Goal: Task Accomplishment & Management: Manage account settings

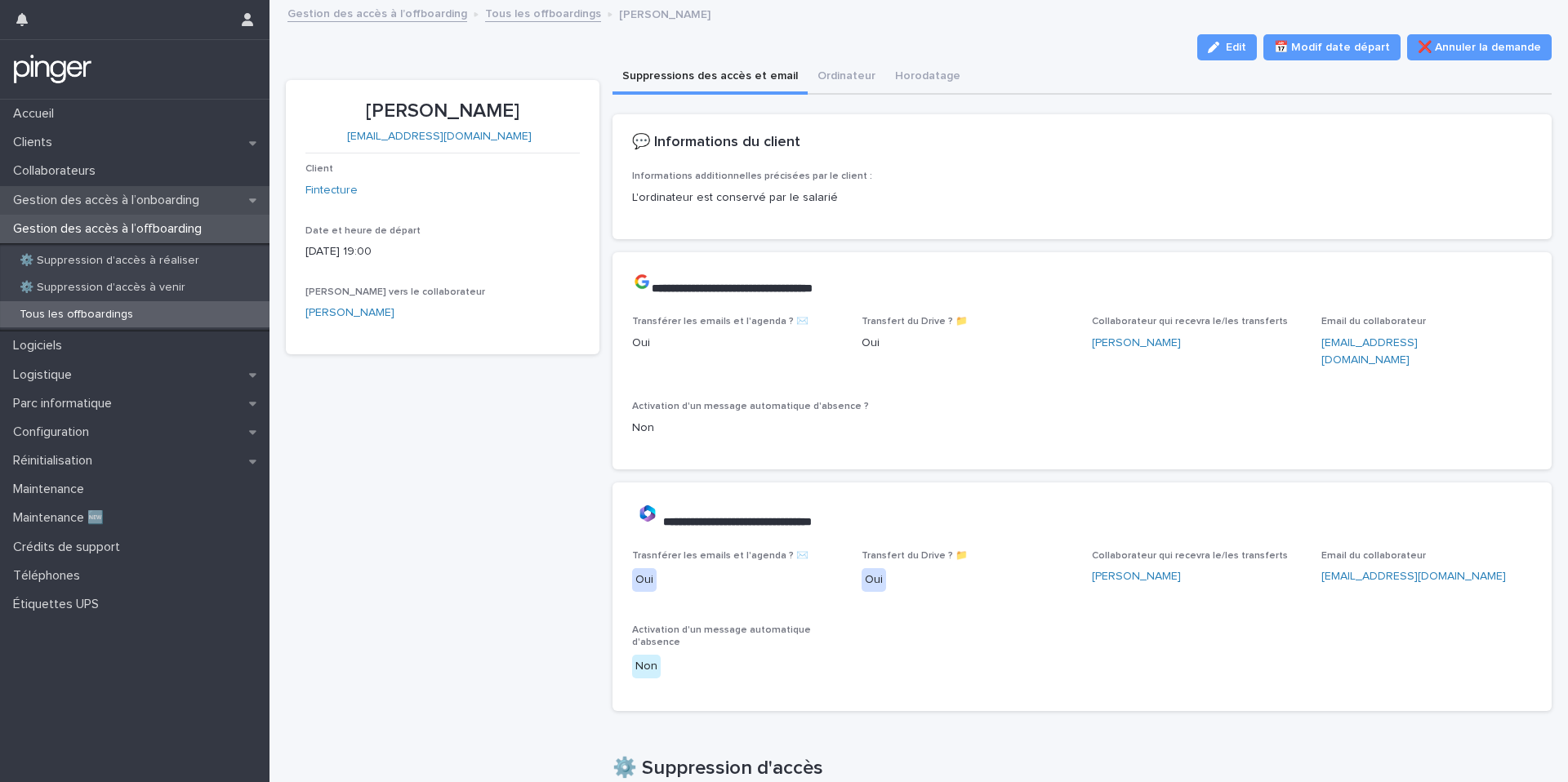
click at [93, 190] on div "Gestion des accès à l’onboarding" at bounding box center [135, 201] width 269 height 29
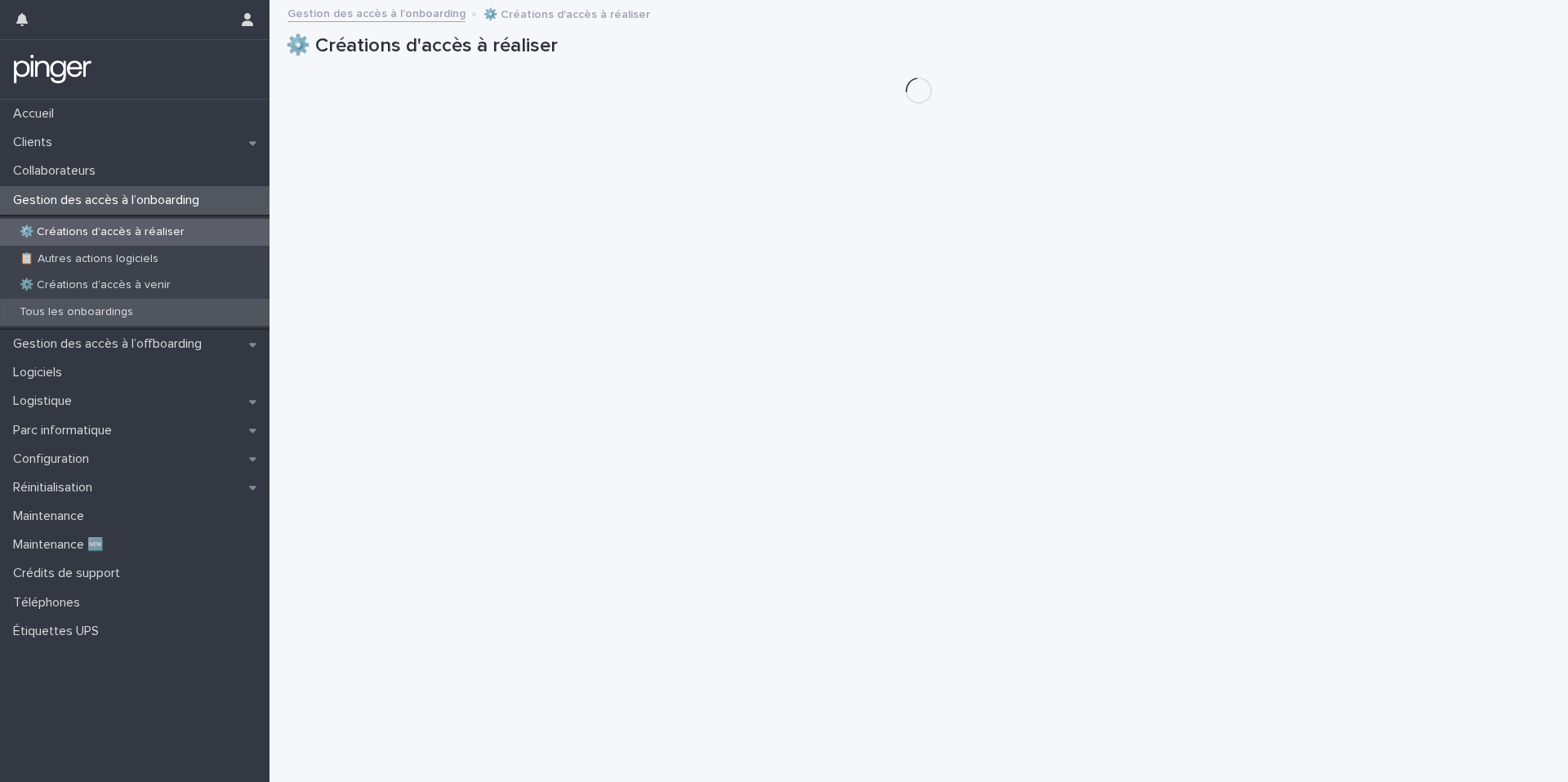
click at [103, 312] on p "Tous les onboardings" at bounding box center [76, 313] width 140 height 14
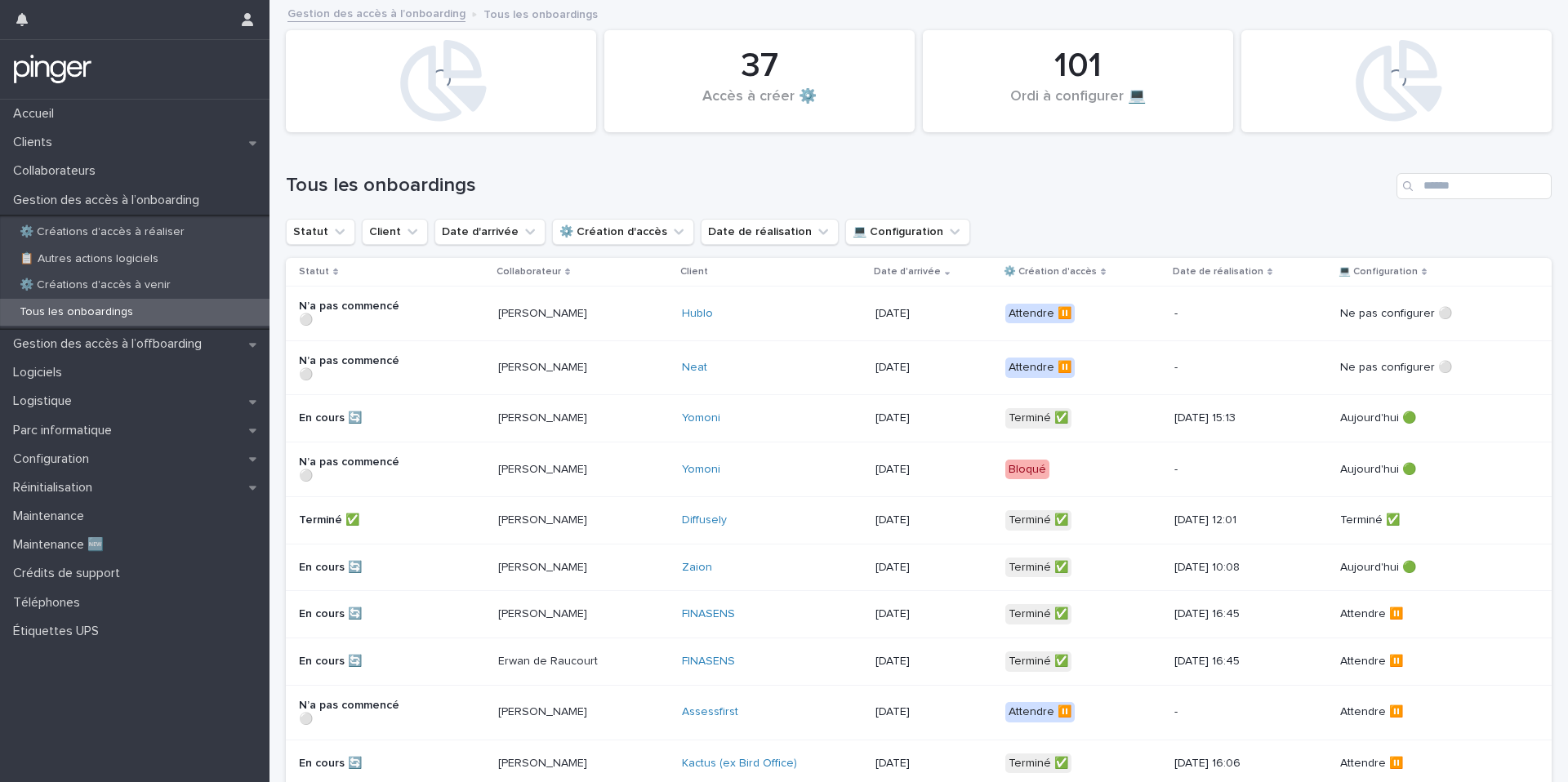
click at [1423, 198] on div "Search" at bounding box center [1409, 185] width 26 height 26
click at [1423, 189] on div "Search" at bounding box center [1409, 185] width 26 height 26
click at [1435, 184] on input "Search" at bounding box center [1474, 185] width 155 height 26
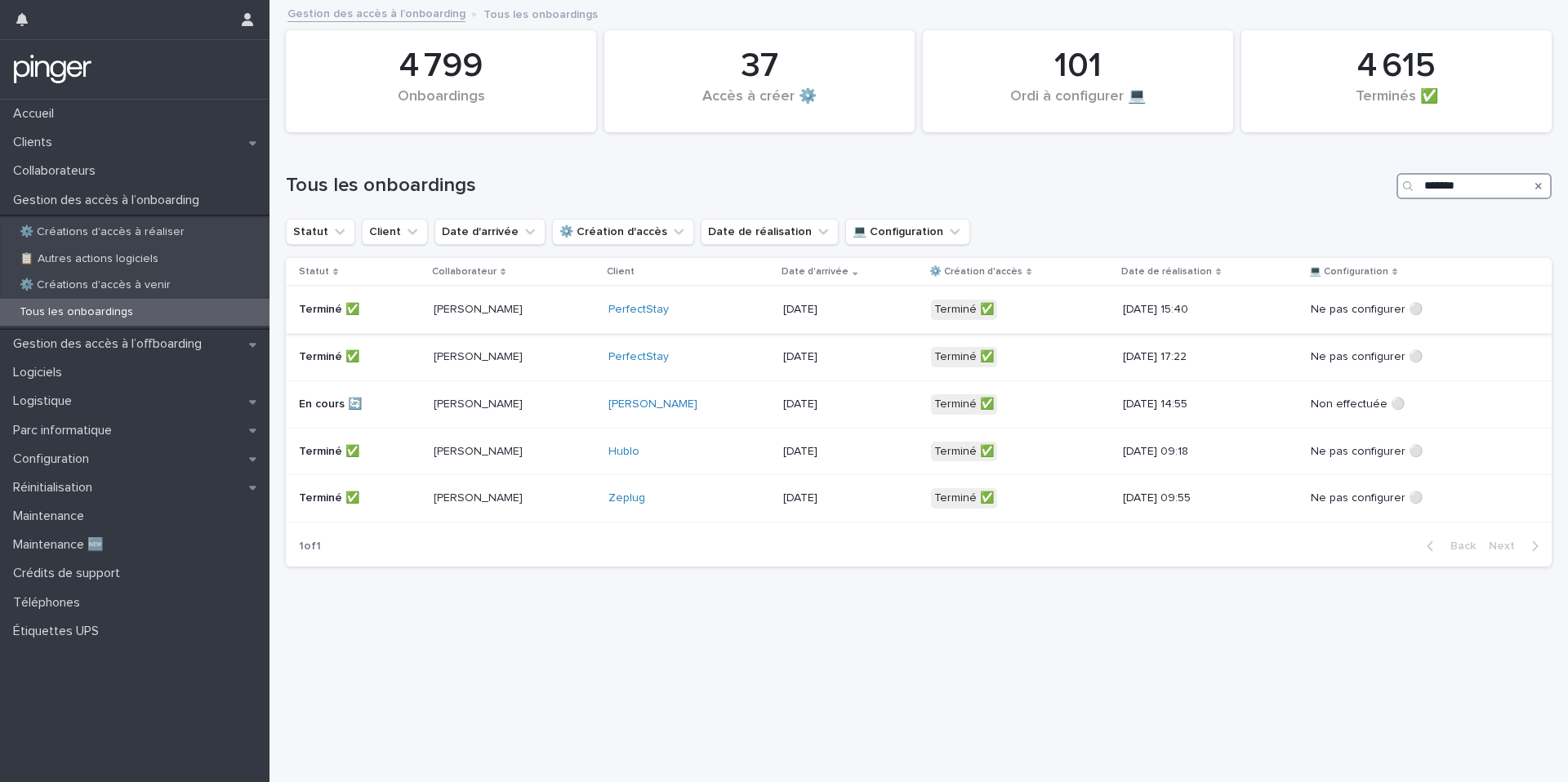
type input "*******"
click at [580, 305] on div "[PERSON_NAME]" at bounding box center [514, 309] width 161 height 27
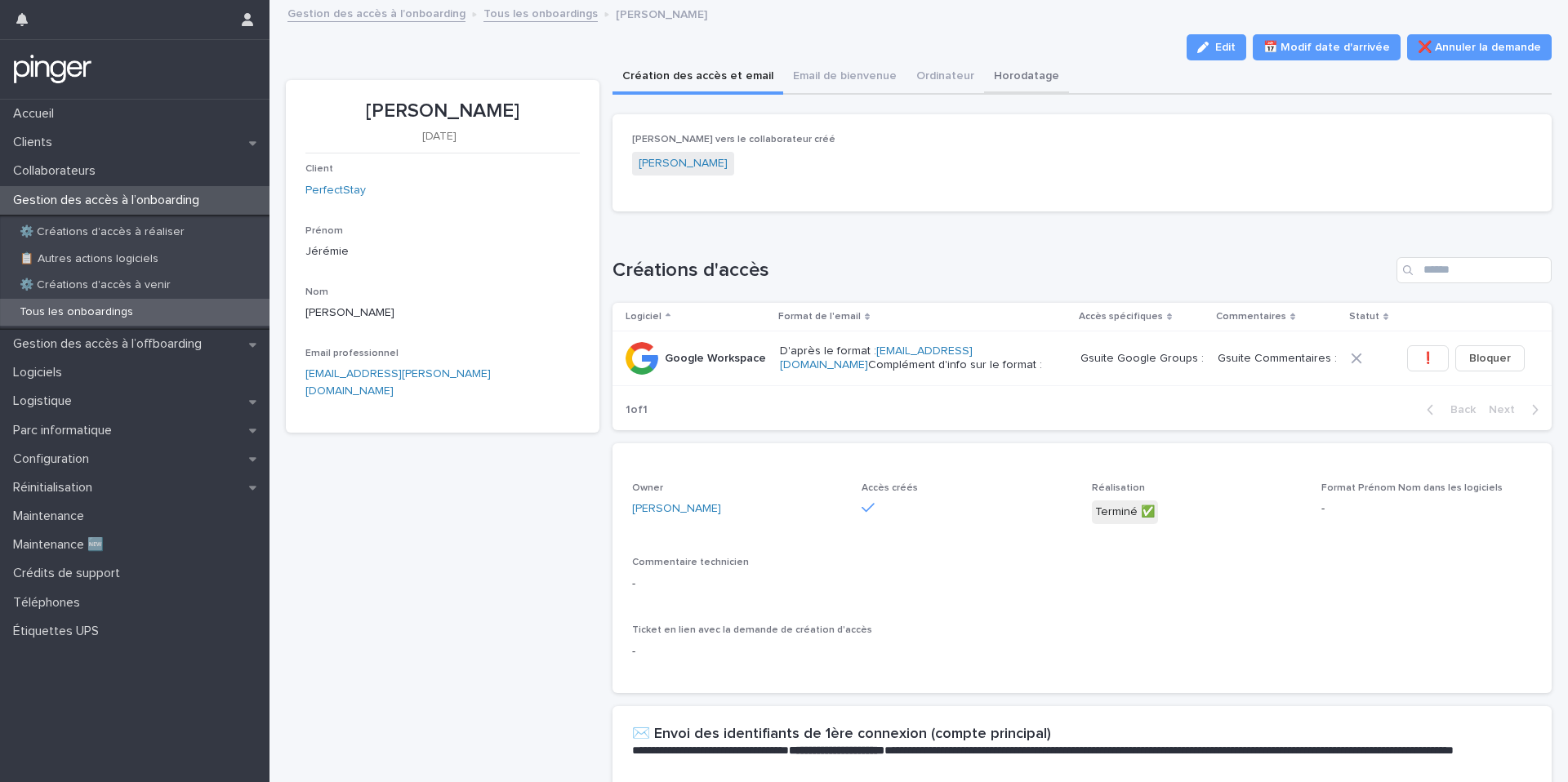
click at [985, 83] on button "Horodatage" at bounding box center [1027, 78] width 85 height 34
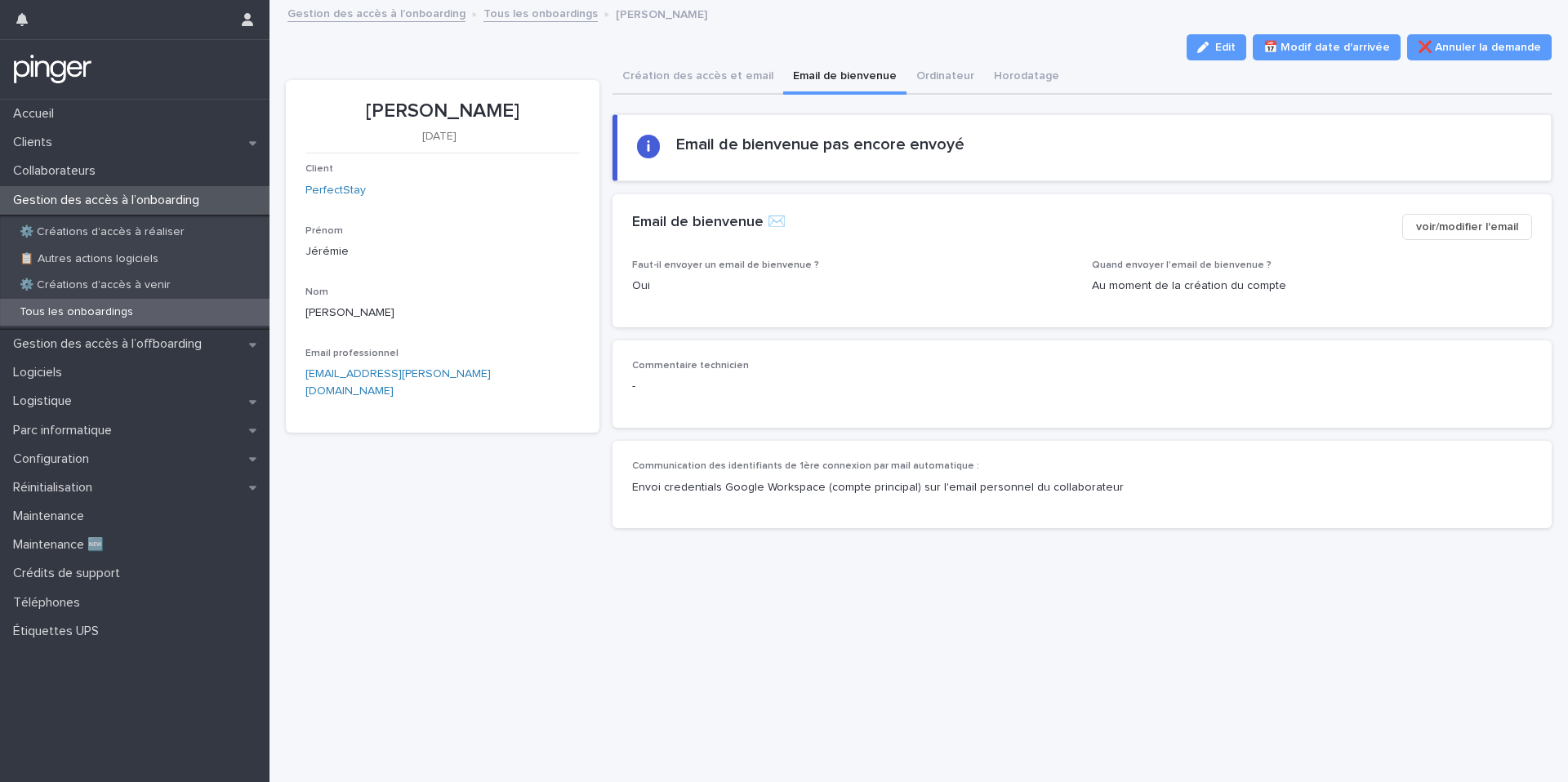
click at [839, 83] on button "Email de bienvenue" at bounding box center [845, 78] width 123 height 34
click at [1530, 218] on button "voir/modifier l'email" at bounding box center [1468, 226] width 130 height 26
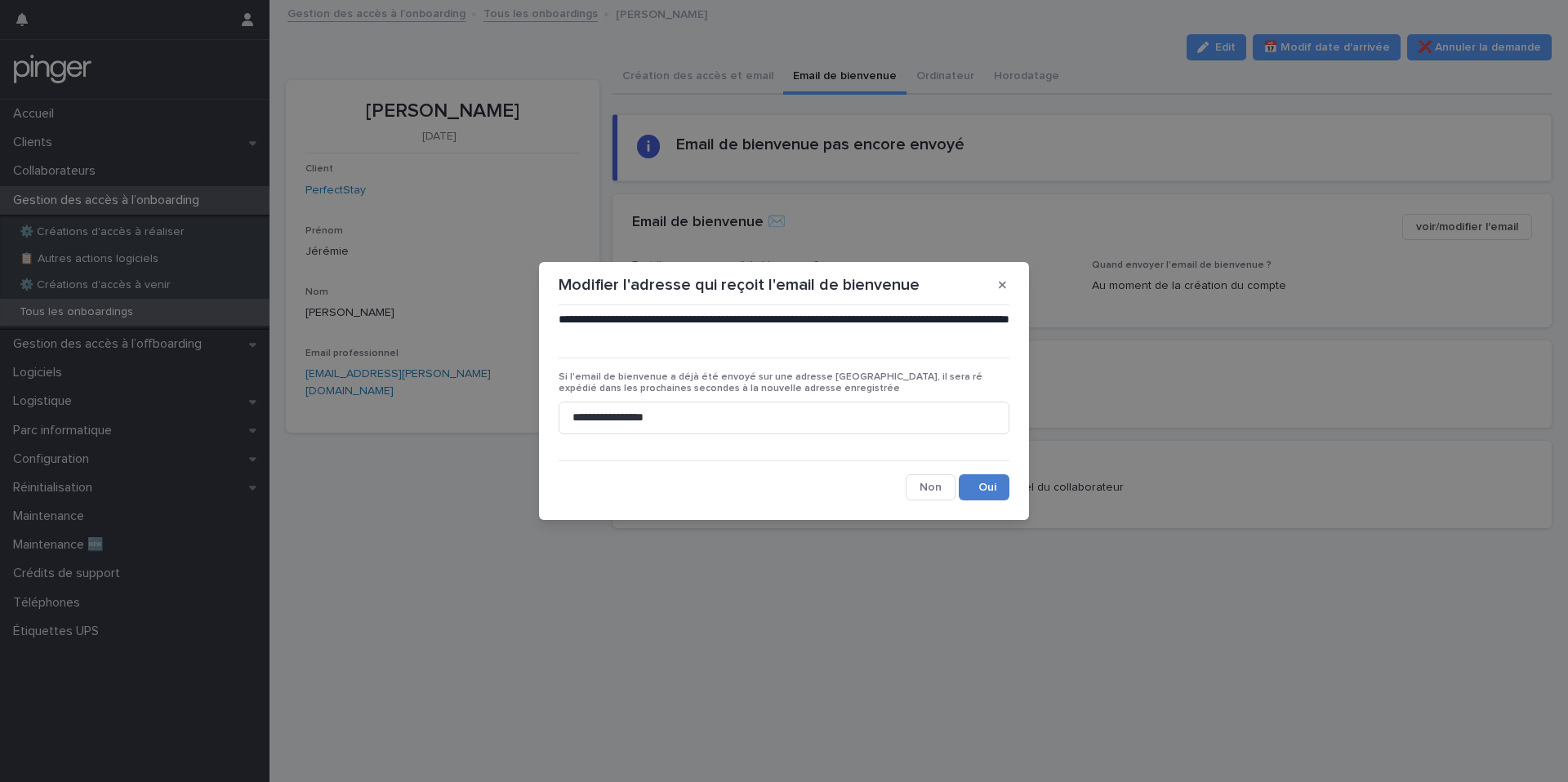
click at [983, 490] on button "Save" at bounding box center [984, 487] width 51 height 26
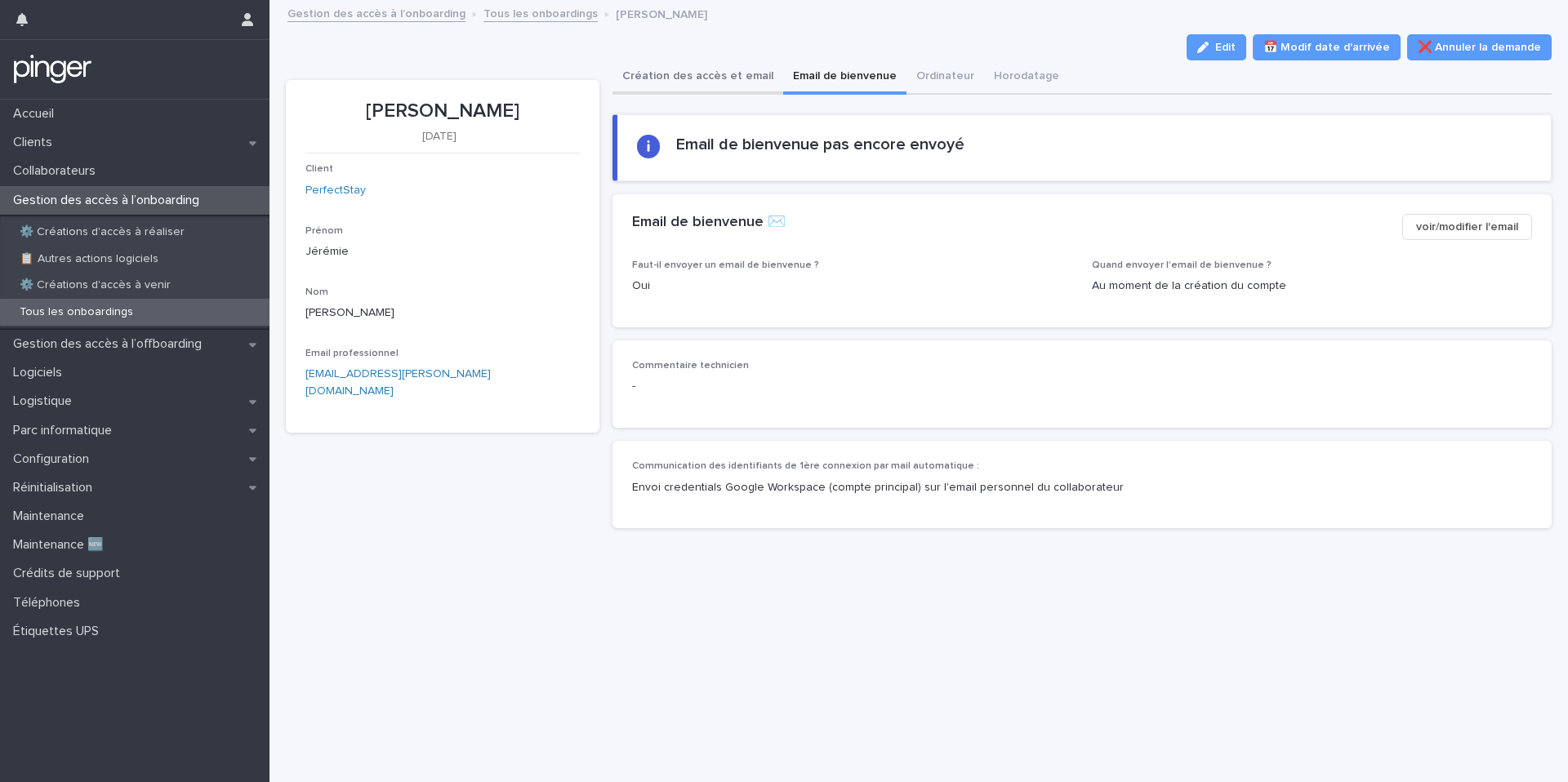
click at [733, 82] on button "Création des accès et email" at bounding box center [697, 78] width 170 height 34
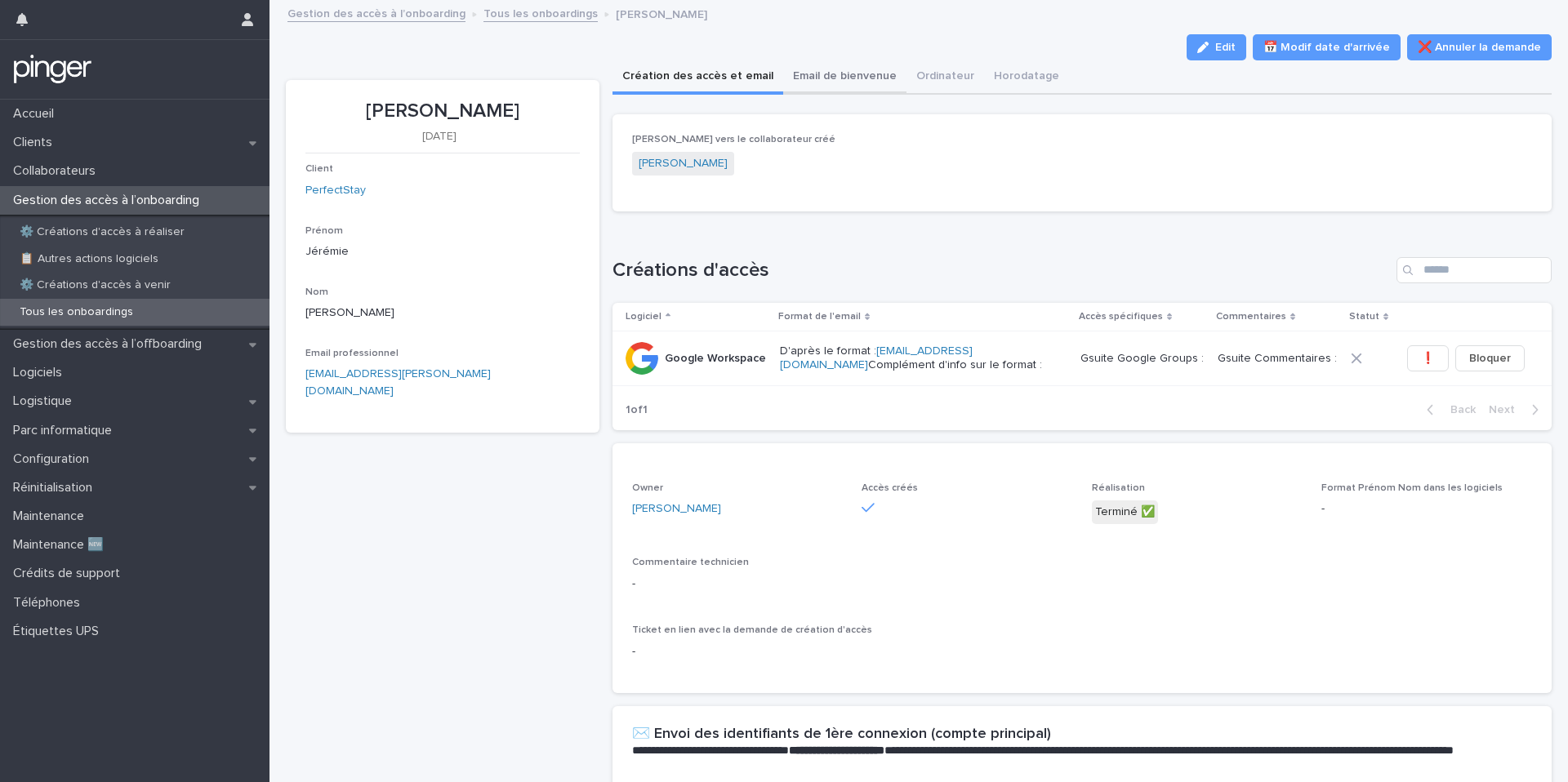
click at [856, 81] on button "Email de bienvenue" at bounding box center [845, 78] width 123 height 34
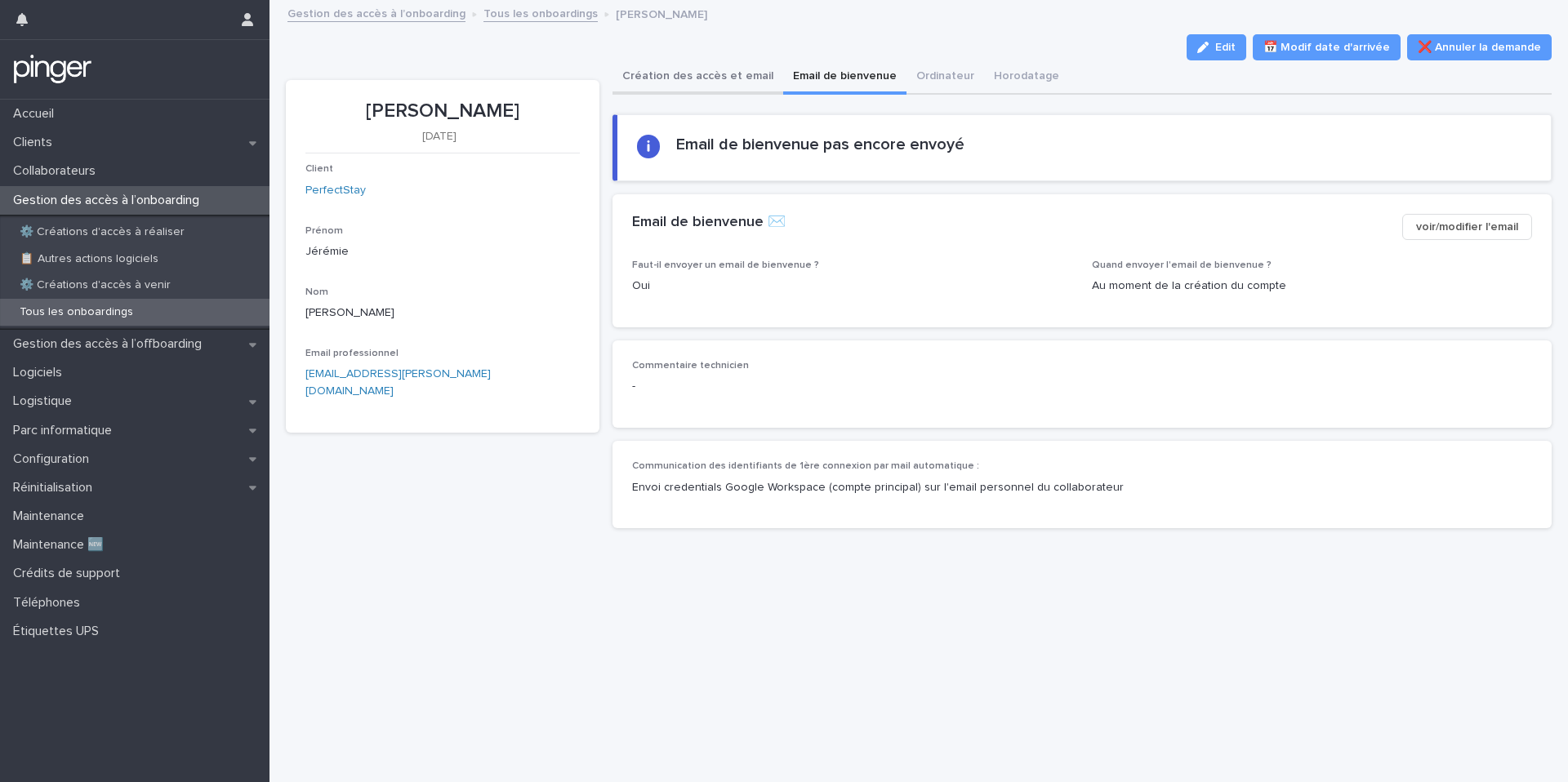
click at [662, 77] on button "Création des accès et email" at bounding box center [697, 78] width 170 height 34
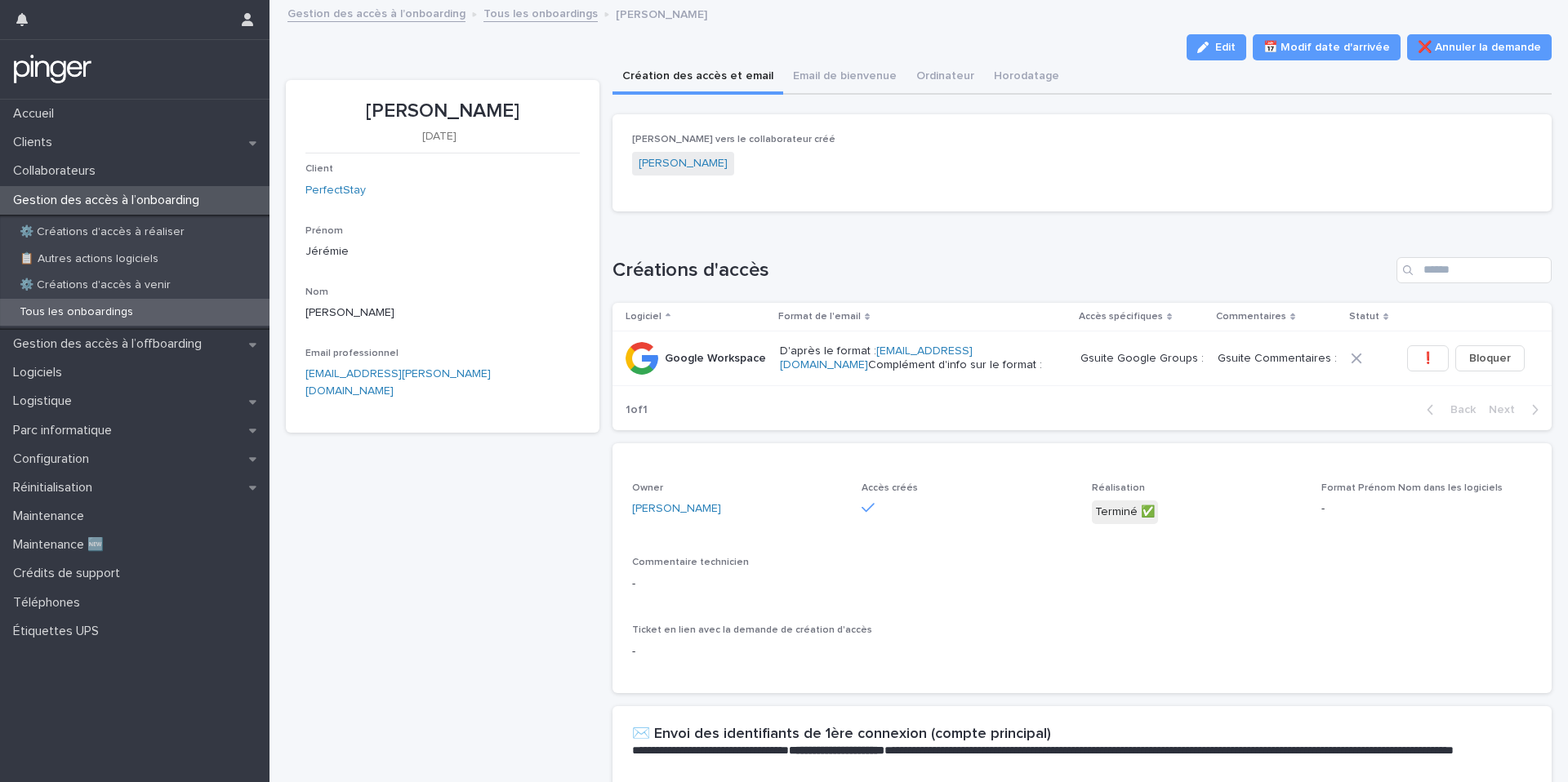
click at [1363, 356] on div at bounding box center [1369, 358] width 37 height 12
click at [1440, 358] on button "❗" at bounding box center [1428, 358] width 42 height 26
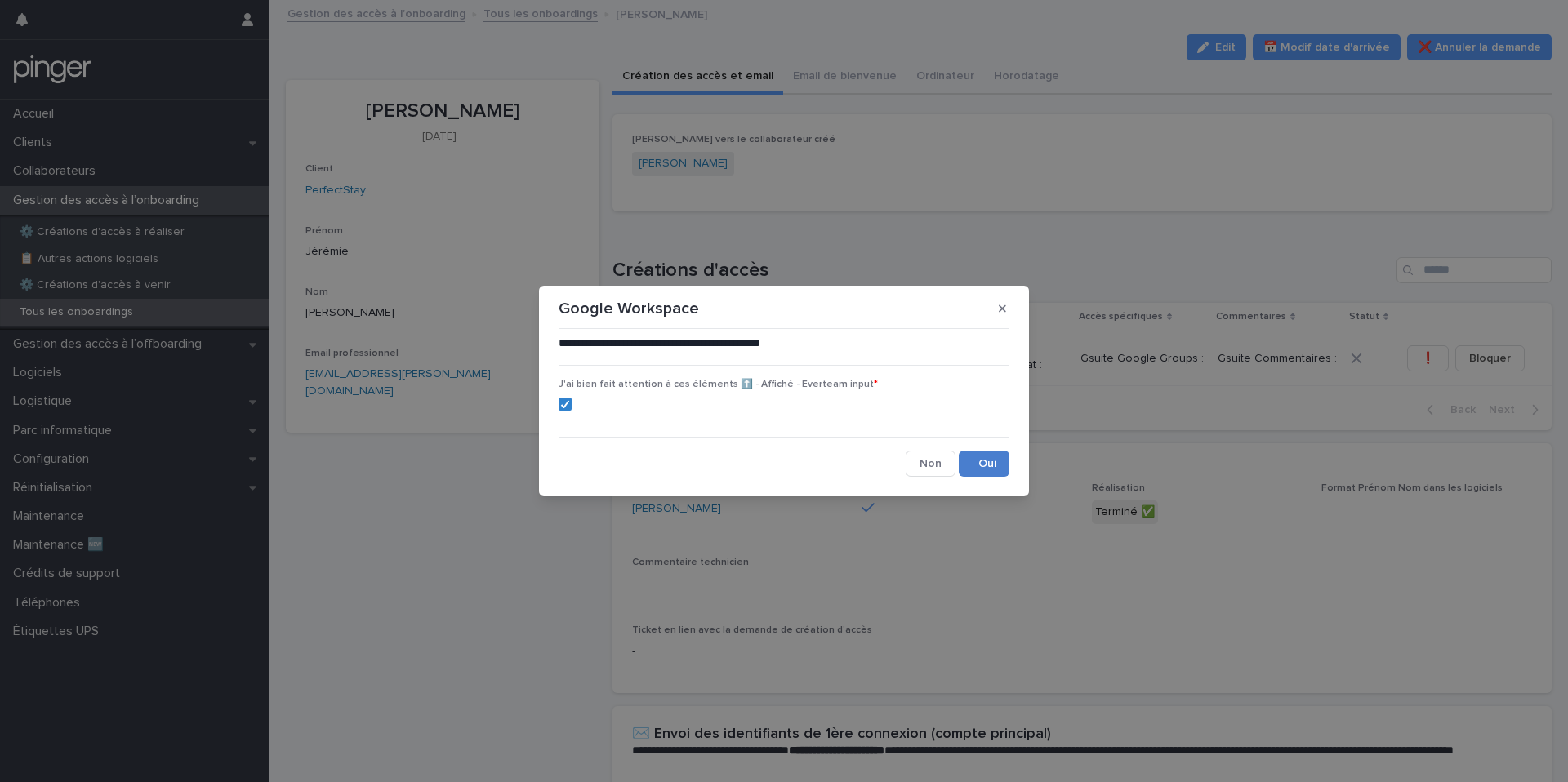
click at [989, 461] on button "Save" at bounding box center [984, 464] width 51 height 26
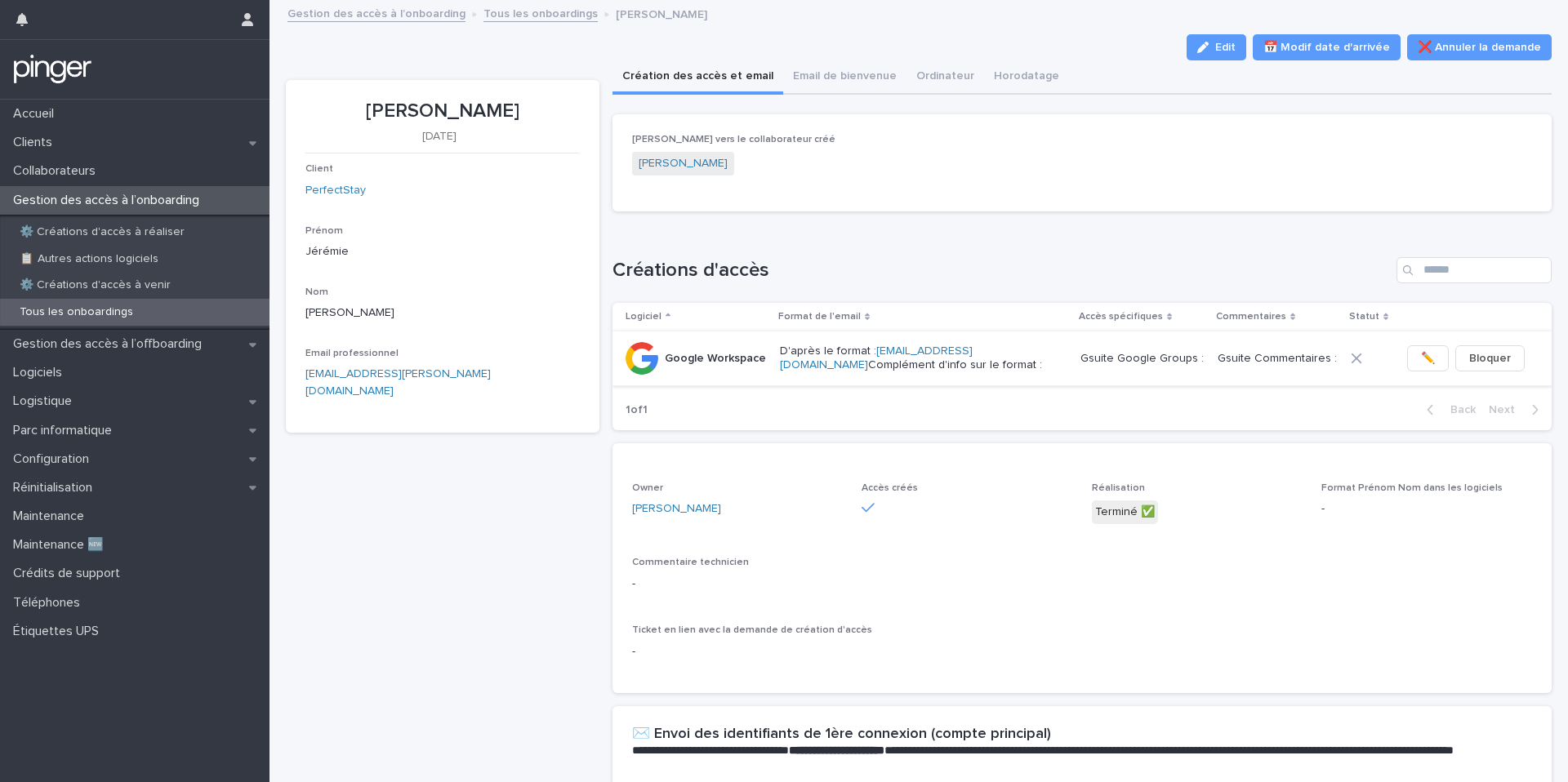
click at [1430, 364] on button "✏️" at bounding box center [1428, 358] width 42 height 26
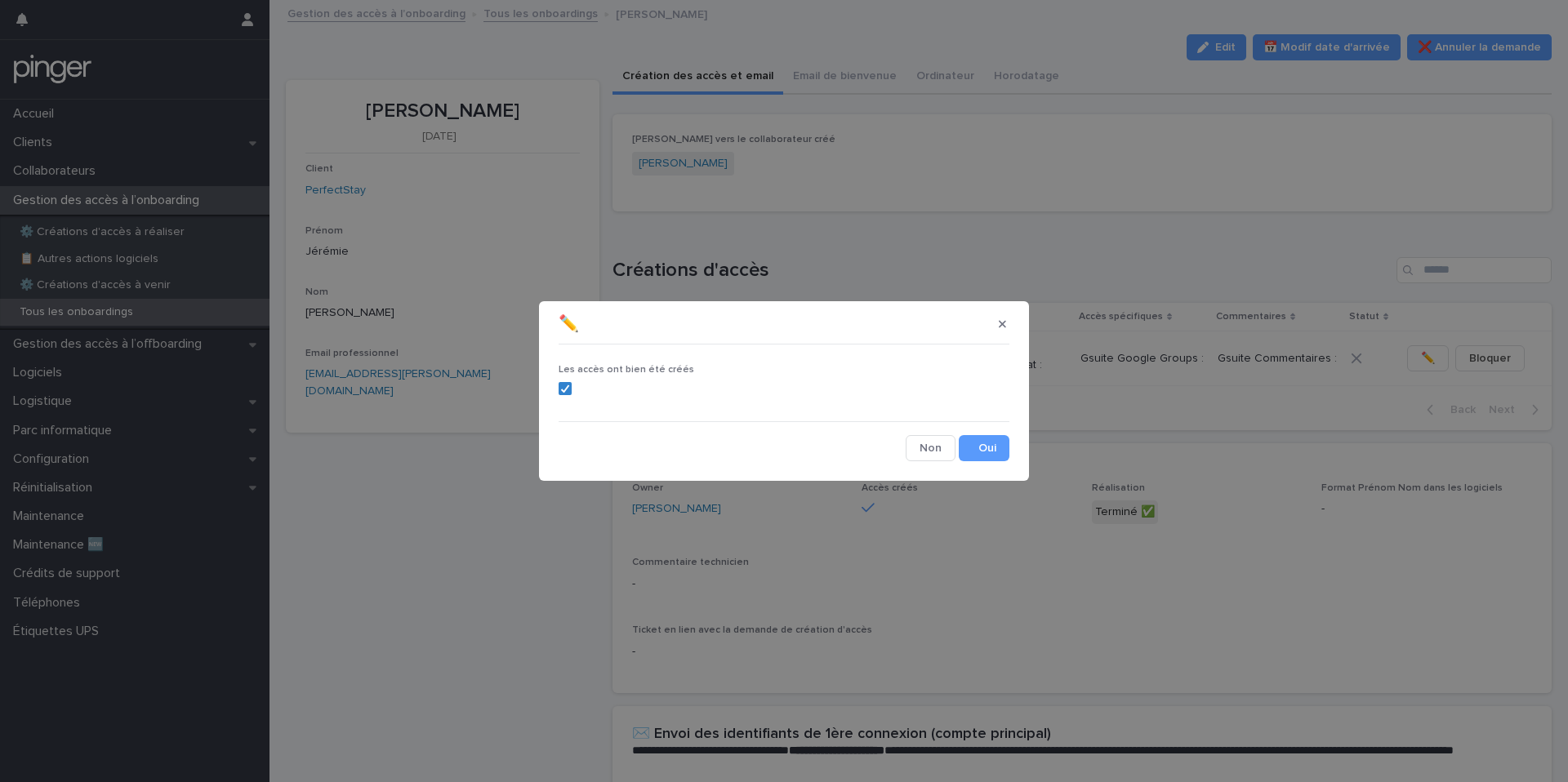
click at [996, 465] on section "✏️ Les accès ont bien été créés Cancel Save" at bounding box center [784, 391] width 491 height 179
click at [993, 449] on button "Save" at bounding box center [984, 448] width 51 height 26
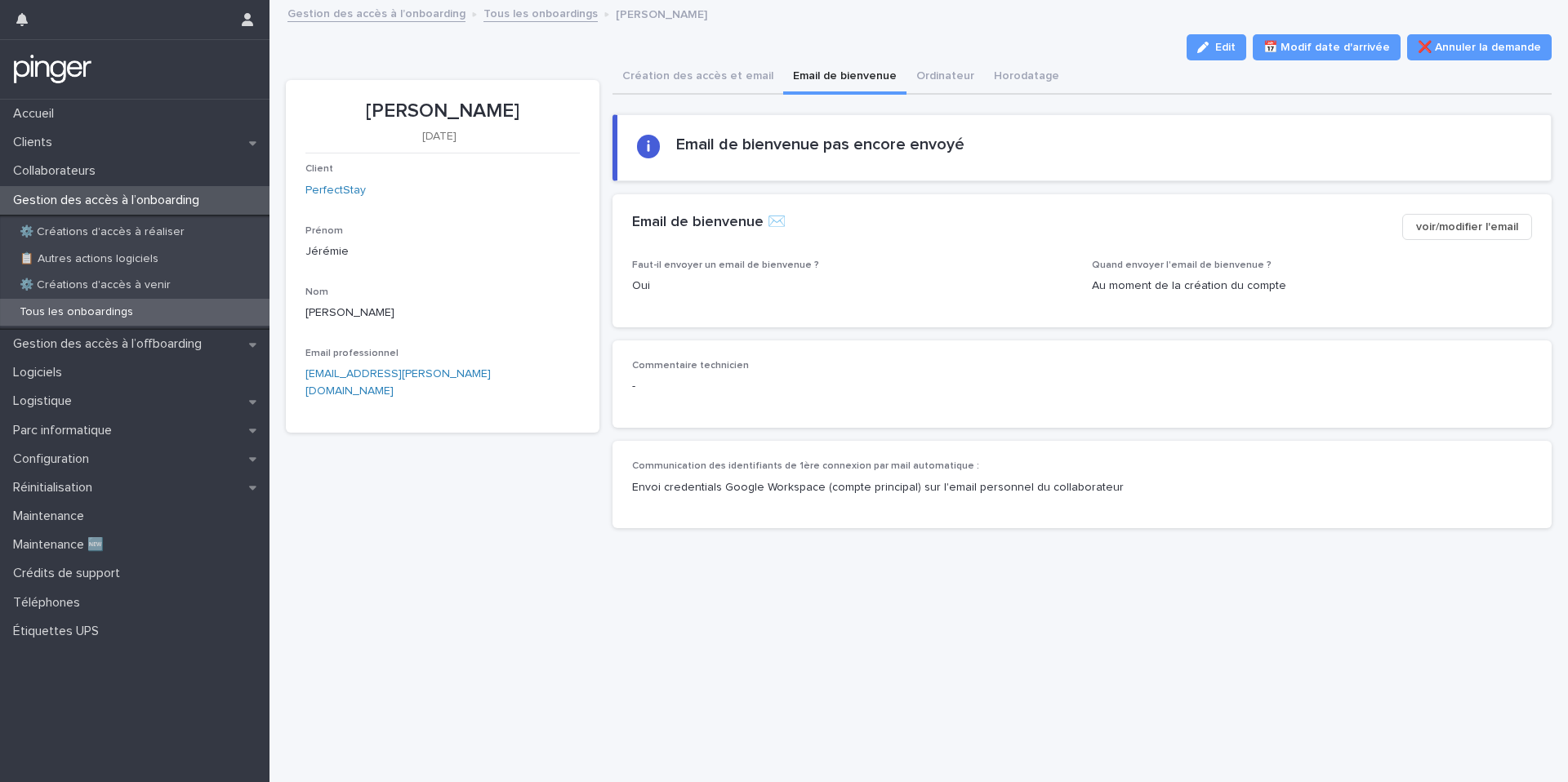
click at [835, 75] on button "Email de bienvenue" at bounding box center [845, 78] width 123 height 34
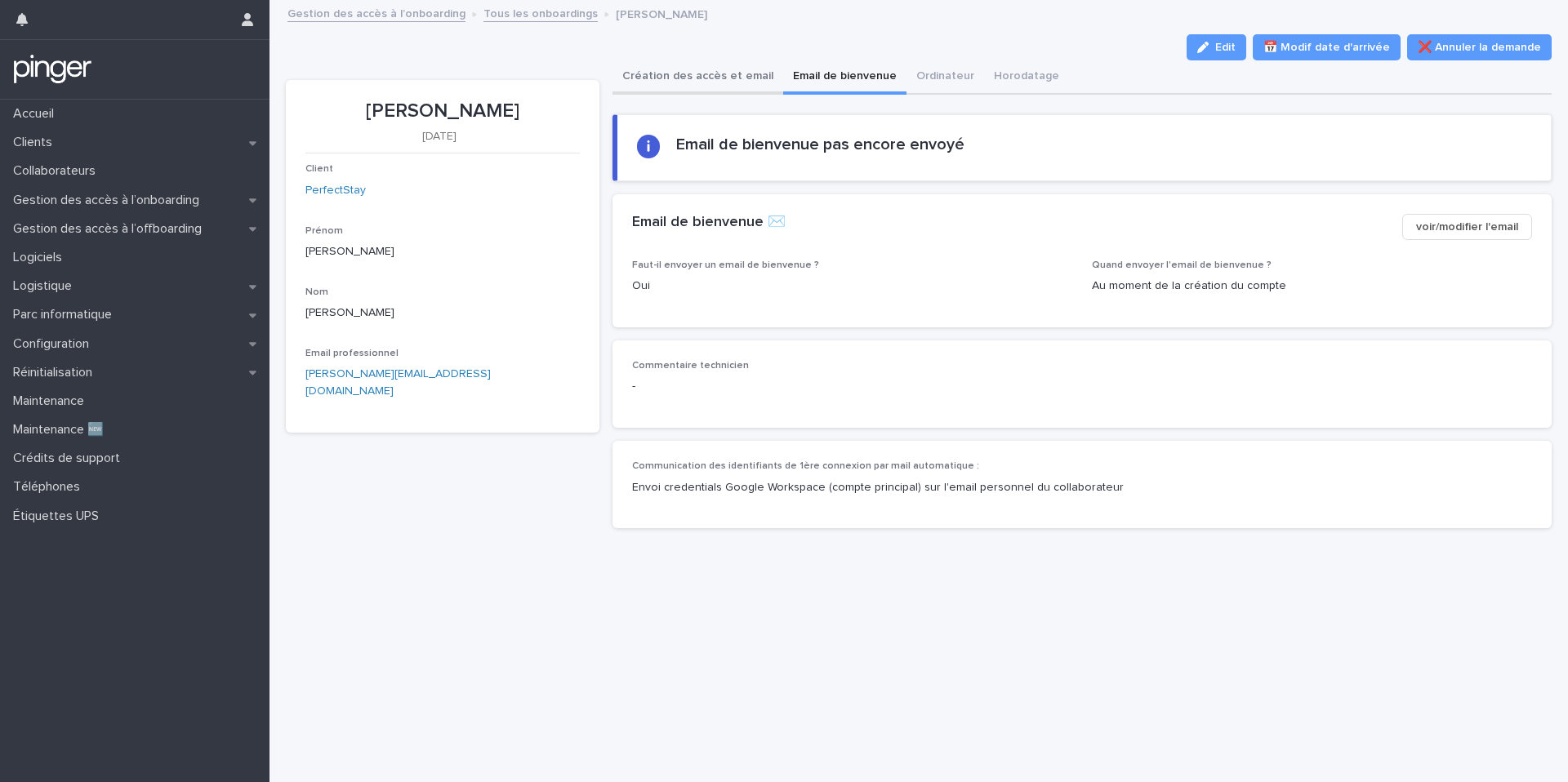
click at [736, 89] on button "Création des accès et email" at bounding box center [697, 78] width 170 height 34
click at [811, 86] on button "Email de bienvenue" at bounding box center [845, 78] width 123 height 34
click at [744, 93] on button "Création des accès et email" at bounding box center [697, 78] width 170 height 34
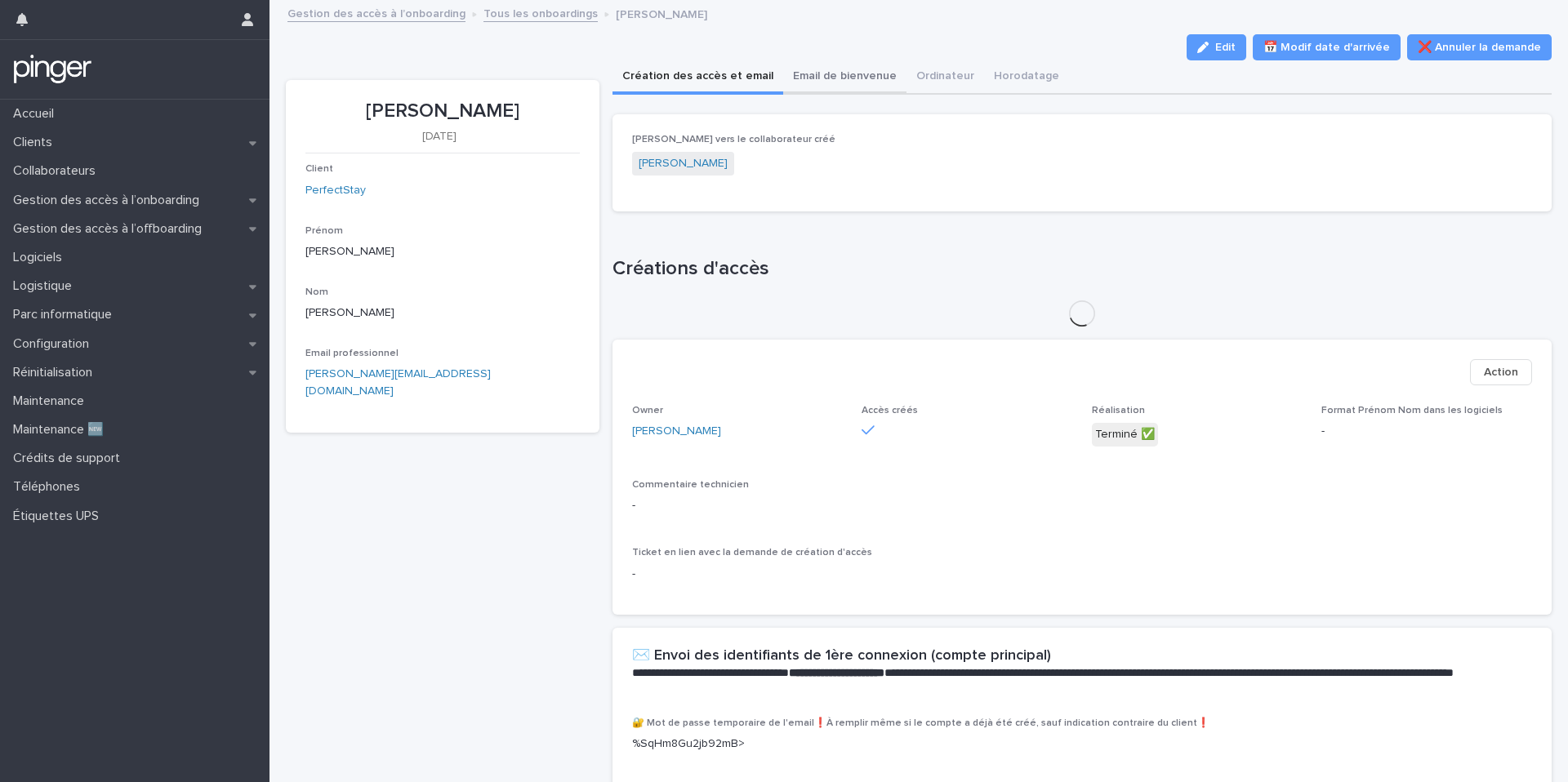
click at [813, 82] on button "Email de bienvenue" at bounding box center [845, 78] width 123 height 34
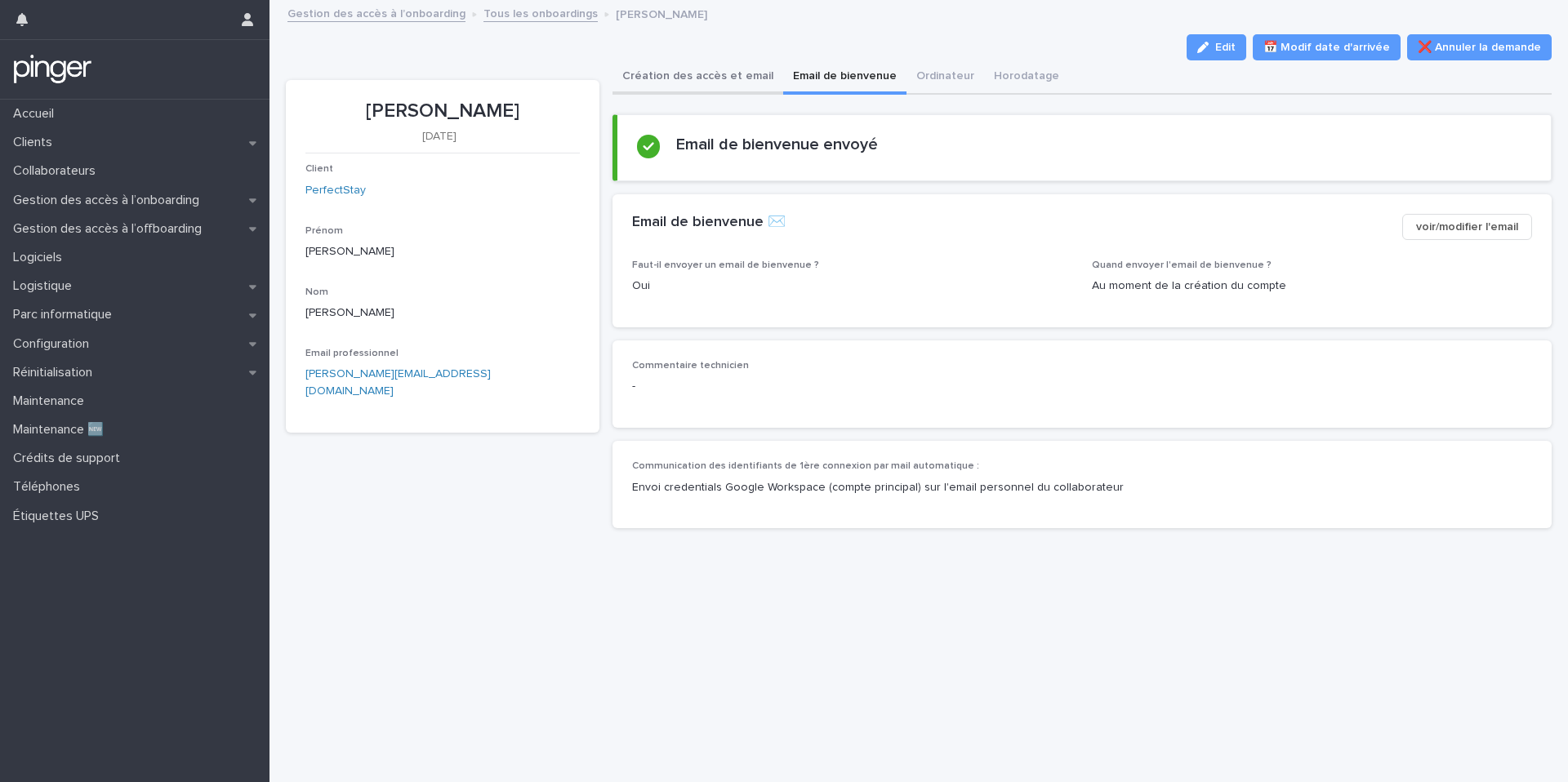
click at [758, 80] on button "Création des accès et email" at bounding box center [697, 78] width 170 height 34
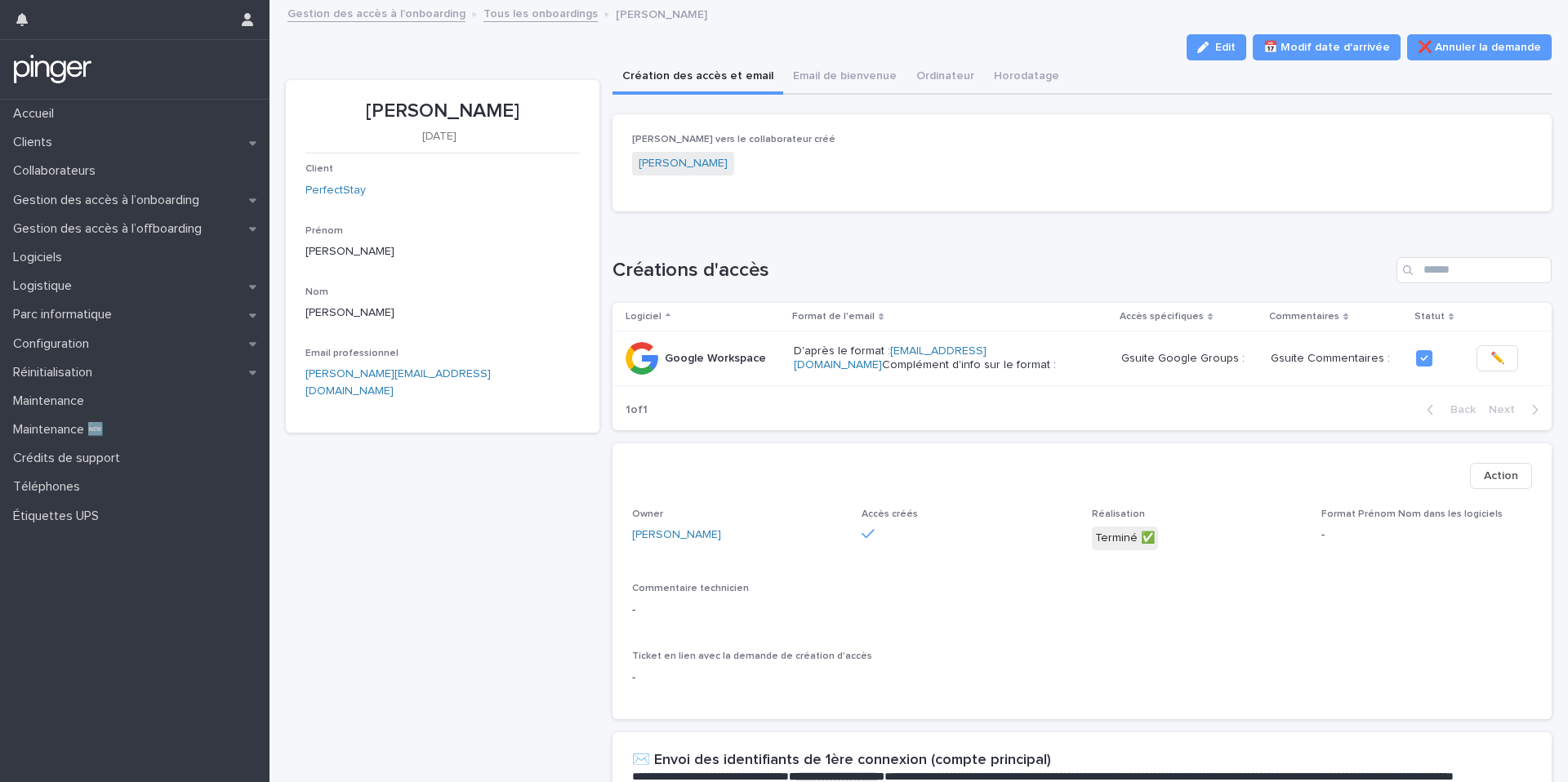
scroll to position [0, 4]
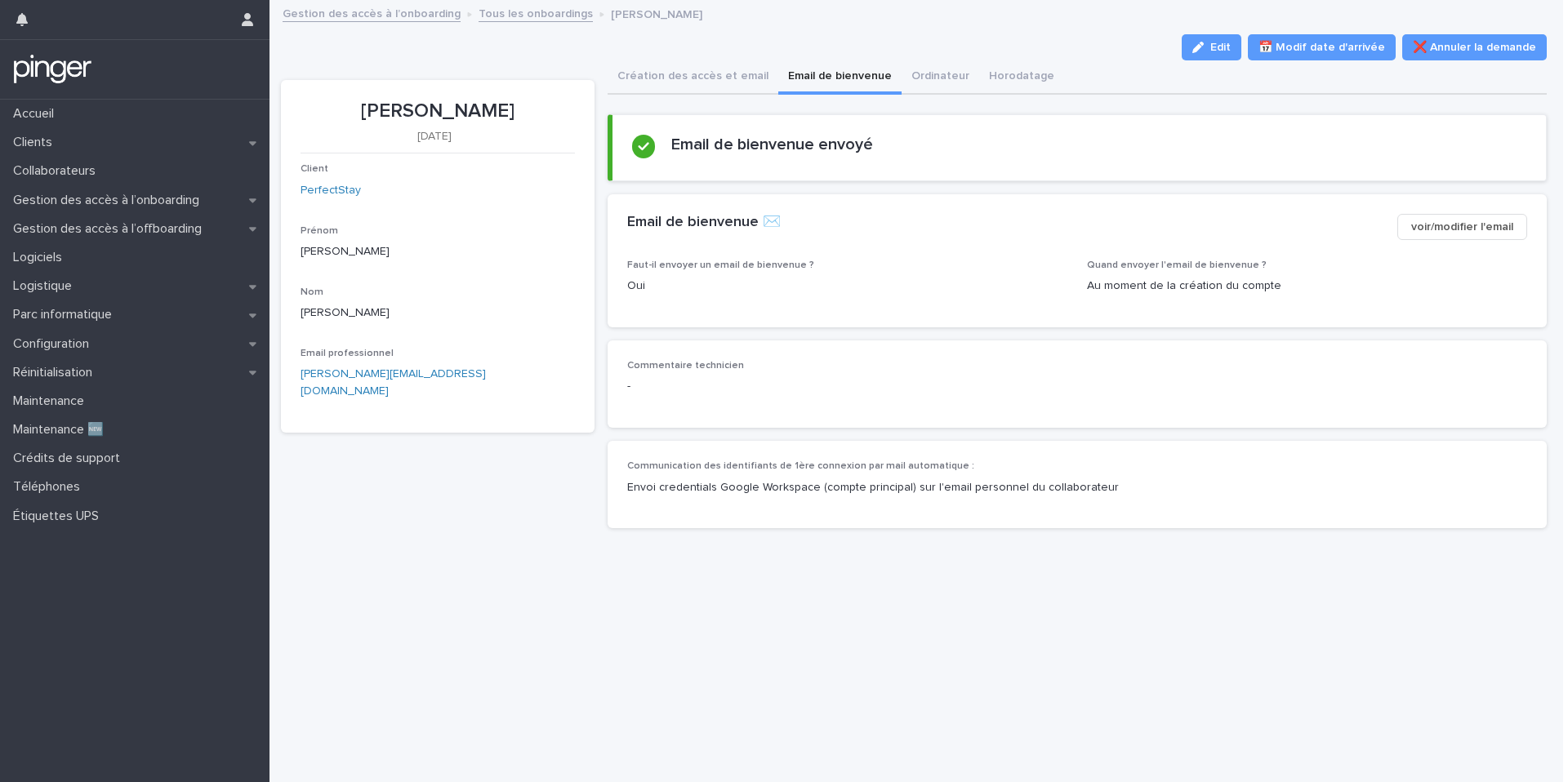
click at [832, 81] on button "Email de bienvenue" at bounding box center [840, 78] width 123 height 34
click at [731, 78] on button "Création des accès et email" at bounding box center [692, 78] width 170 height 34
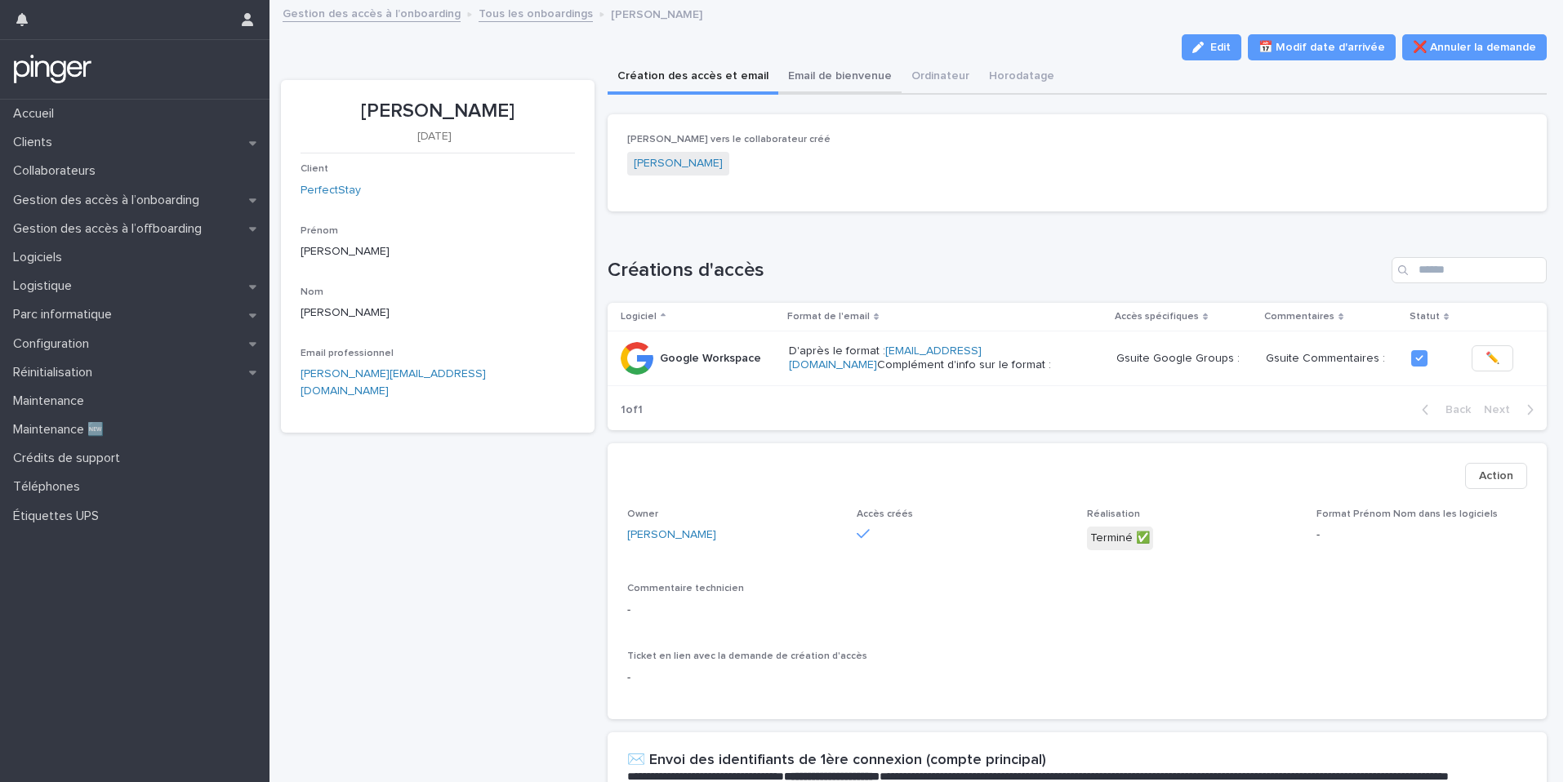
click at [820, 76] on button "Email de bienvenue" at bounding box center [840, 78] width 123 height 34
